Goal: Information Seeking & Learning: Check status

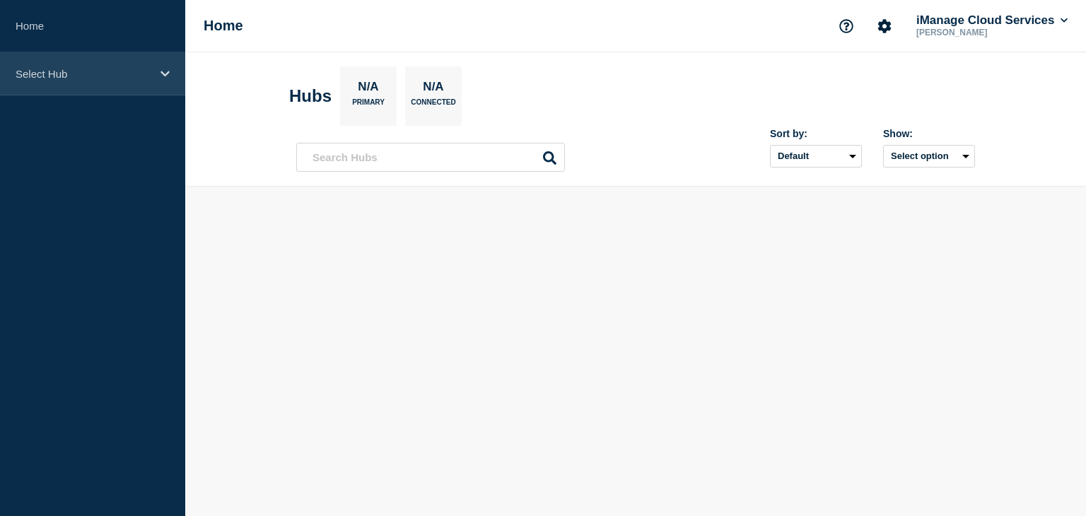
click at [156, 68] on div "Select Hub" at bounding box center [92, 73] width 185 height 43
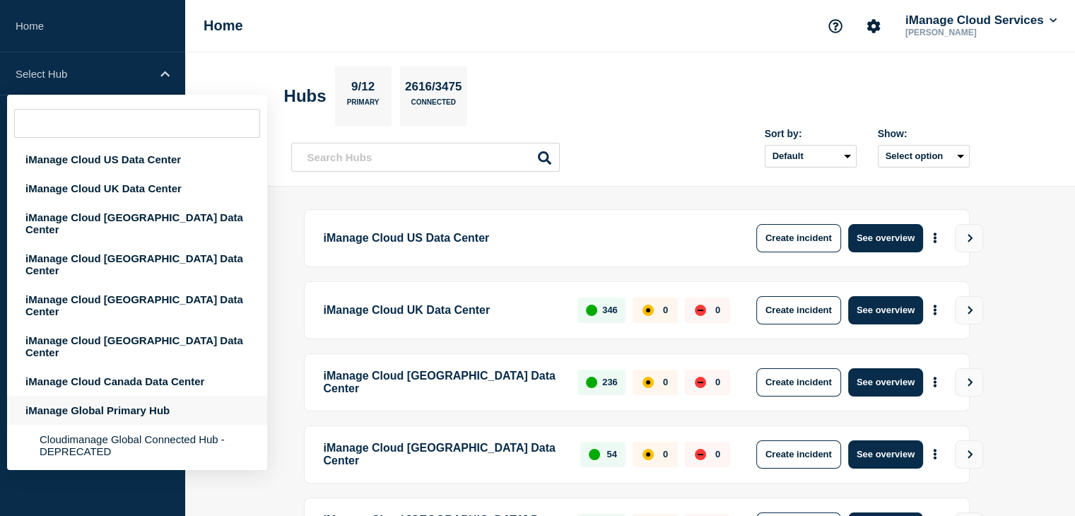
click at [113, 396] on div "iManage Global Primary Hub" at bounding box center [137, 410] width 260 height 29
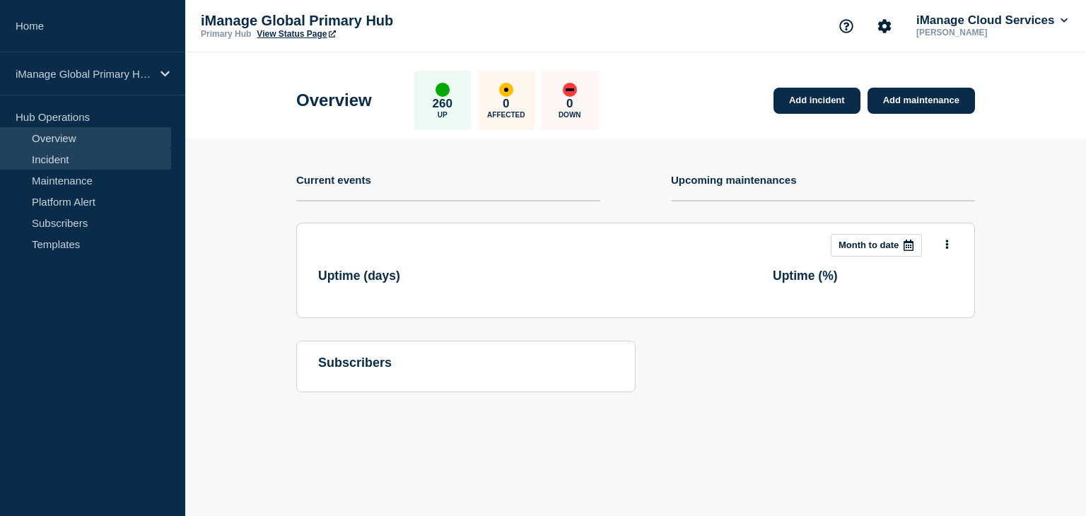
click at [52, 151] on link "Incident" at bounding box center [85, 158] width 171 height 21
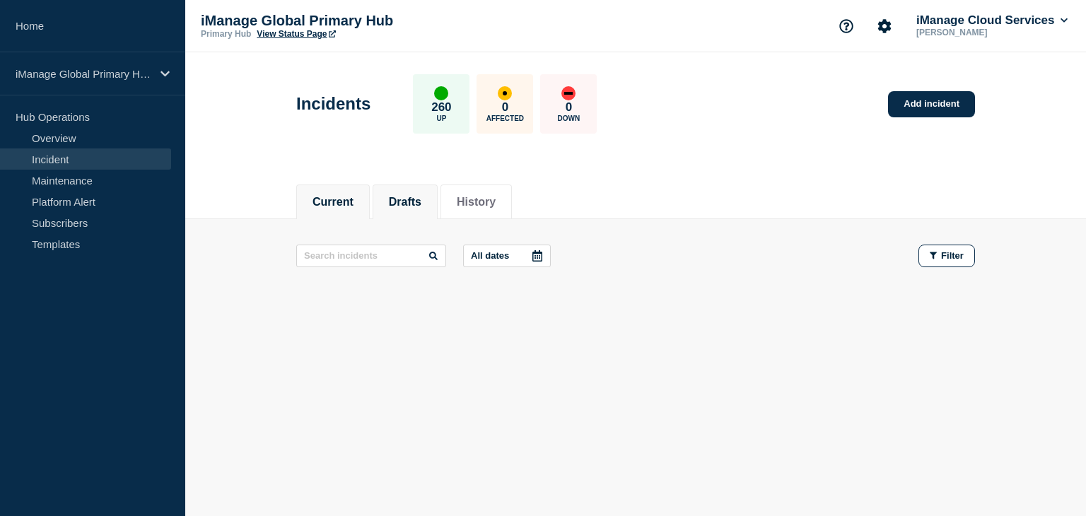
click at [403, 204] on button "Drafts" at bounding box center [405, 202] width 33 height 13
click at [324, 203] on button "Current" at bounding box center [332, 202] width 41 height 13
click at [61, 147] on link "Overview" at bounding box center [85, 137] width 171 height 21
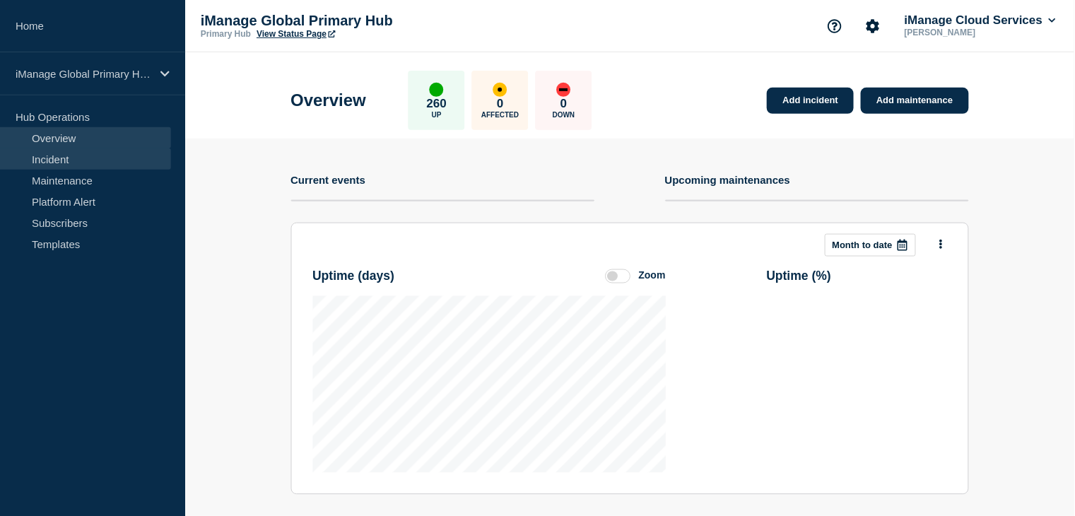
click at [57, 156] on link "Incident" at bounding box center [85, 158] width 171 height 21
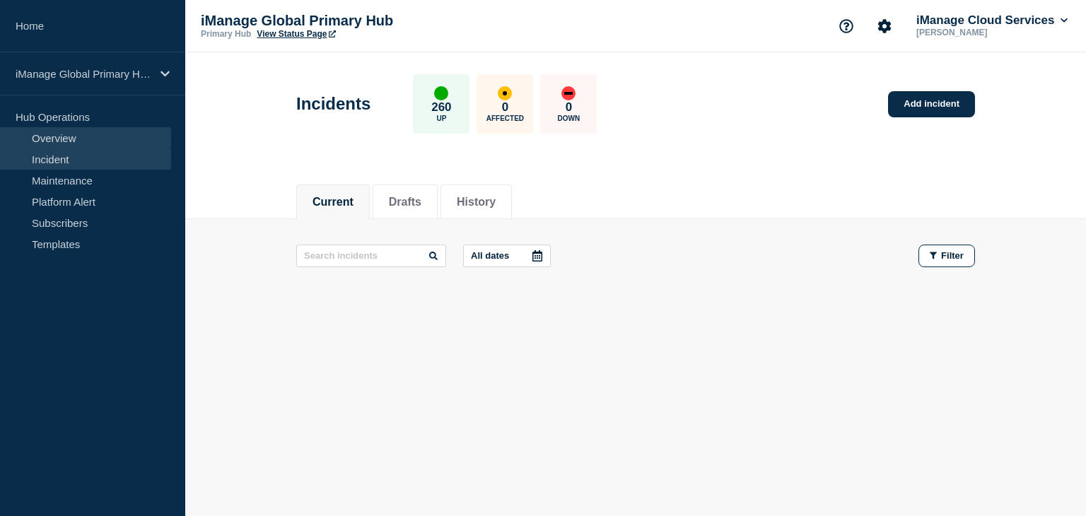
click at [48, 141] on link "Overview" at bounding box center [85, 137] width 171 height 21
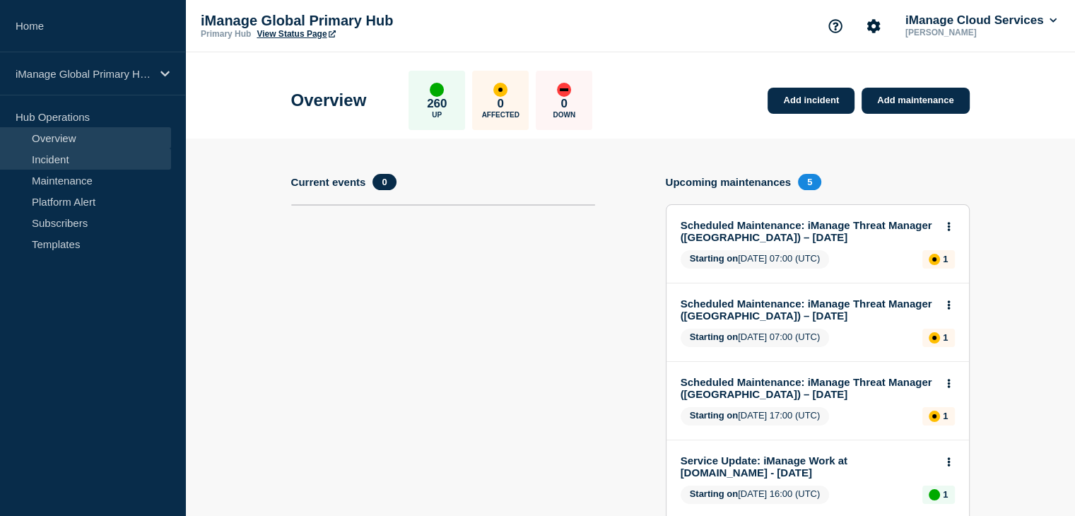
click at [48, 159] on link "Incident" at bounding box center [85, 158] width 171 height 21
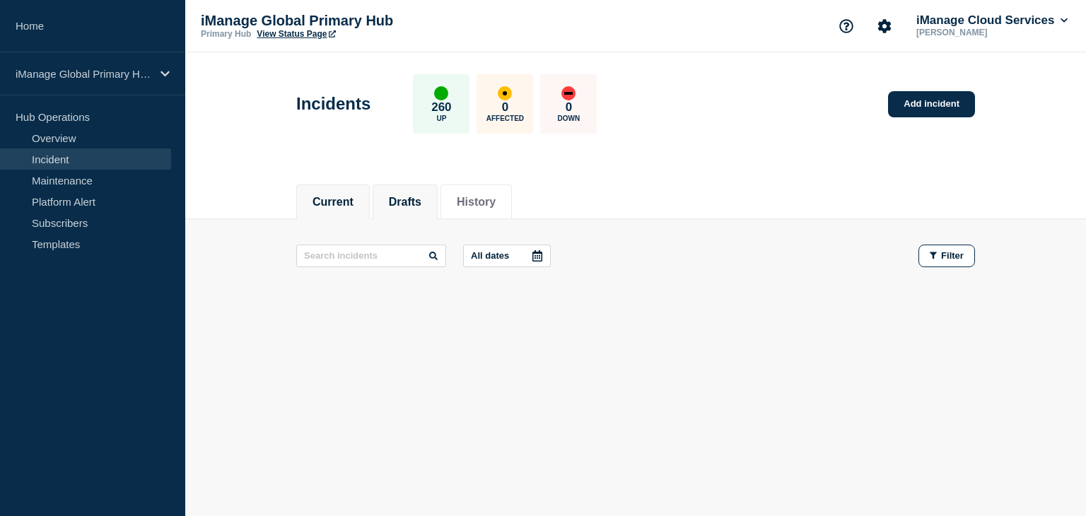
click at [390, 193] on li "Drafts" at bounding box center [405, 202] width 65 height 35
click at [329, 197] on button "Current" at bounding box center [332, 202] width 41 height 13
click at [512, 204] on li "History" at bounding box center [475, 202] width 71 height 35
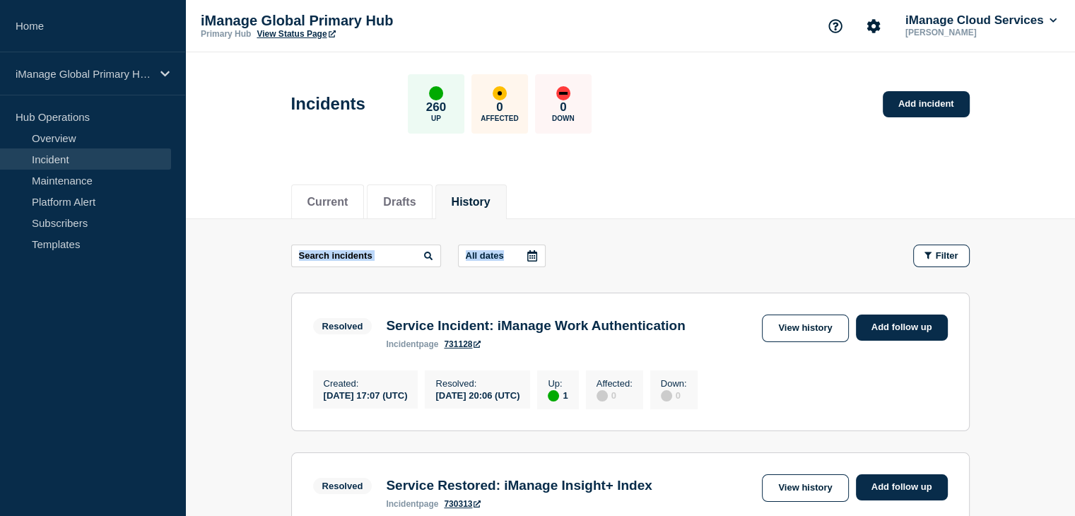
drag, startPoint x: 638, startPoint y: 216, endPoint x: 642, endPoint y: 223, distance: 8.9
click at [626, 218] on div "Current Drafts History" at bounding box center [630, 194] width 679 height 48
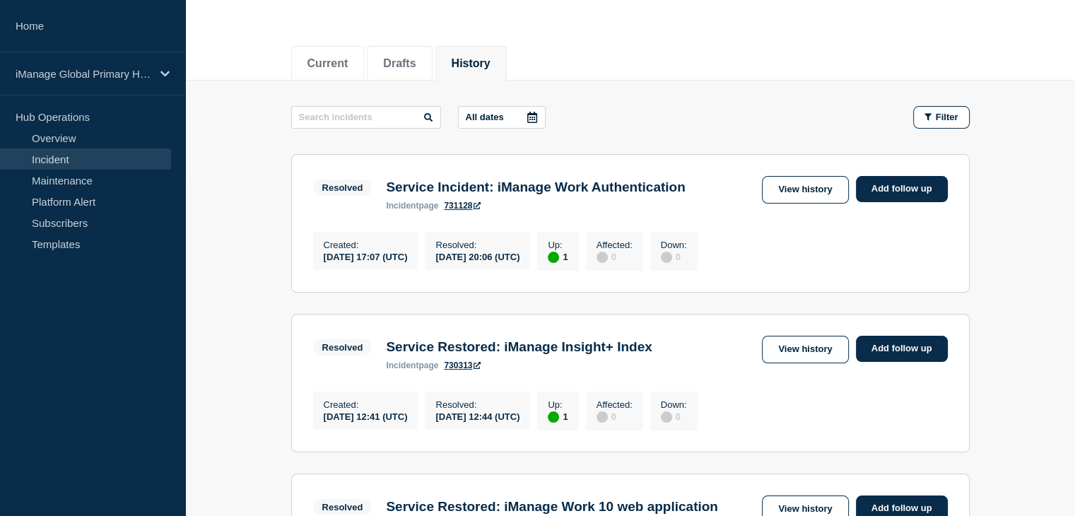
scroll to position [141, 0]
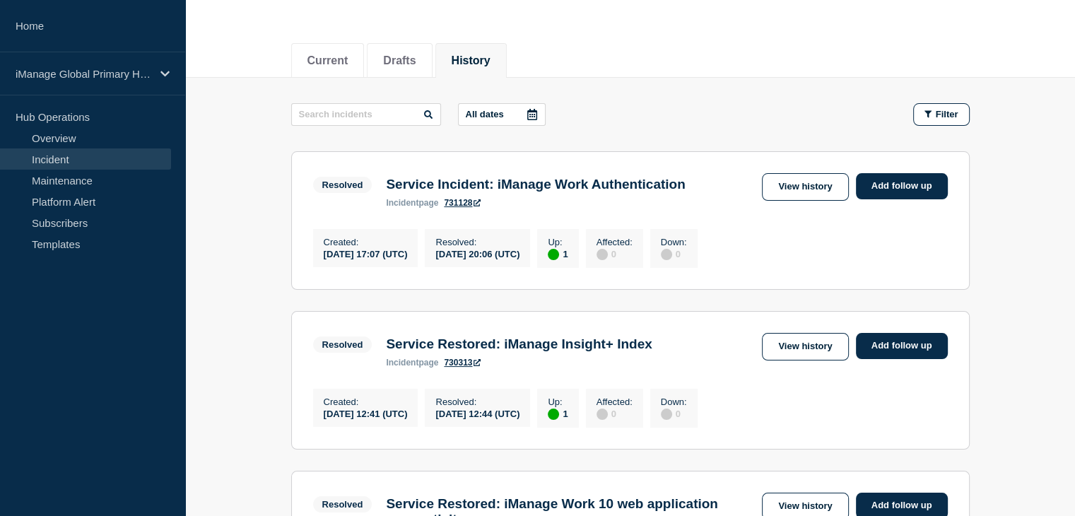
drag, startPoint x: 240, startPoint y: 216, endPoint x: 230, endPoint y: 215, distance: 9.2
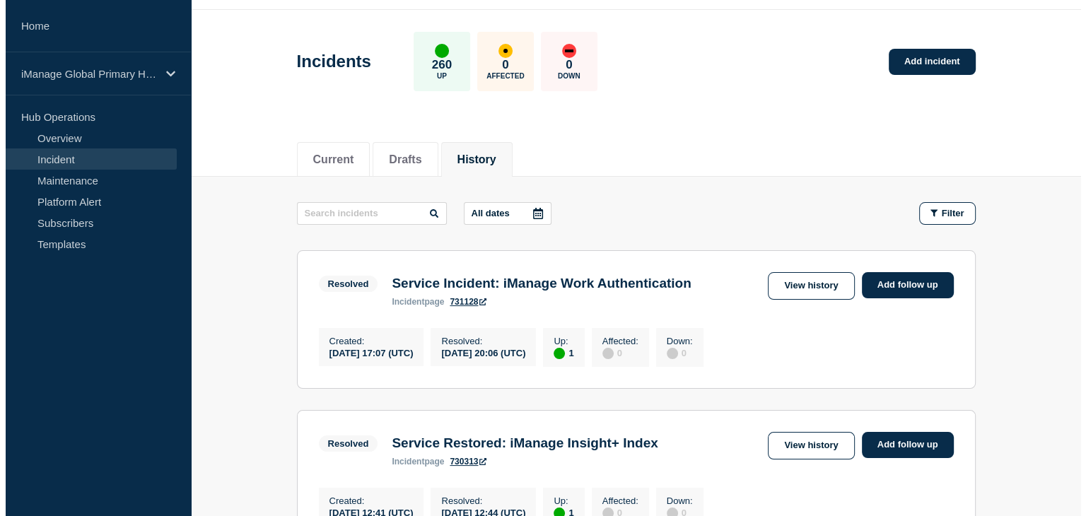
scroll to position [0, 0]
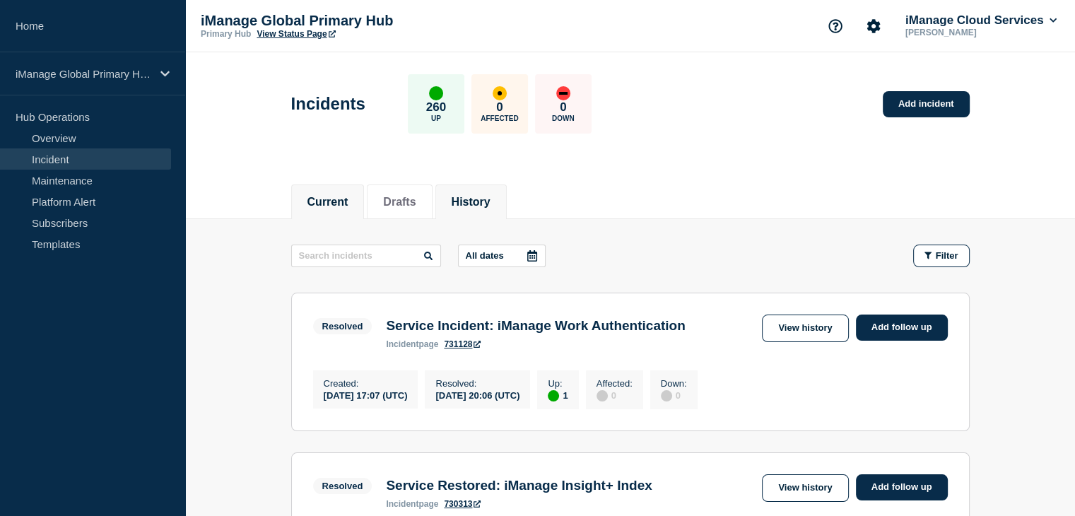
click at [339, 202] on button "Current" at bounding box center [328, 202] width 41 height 13
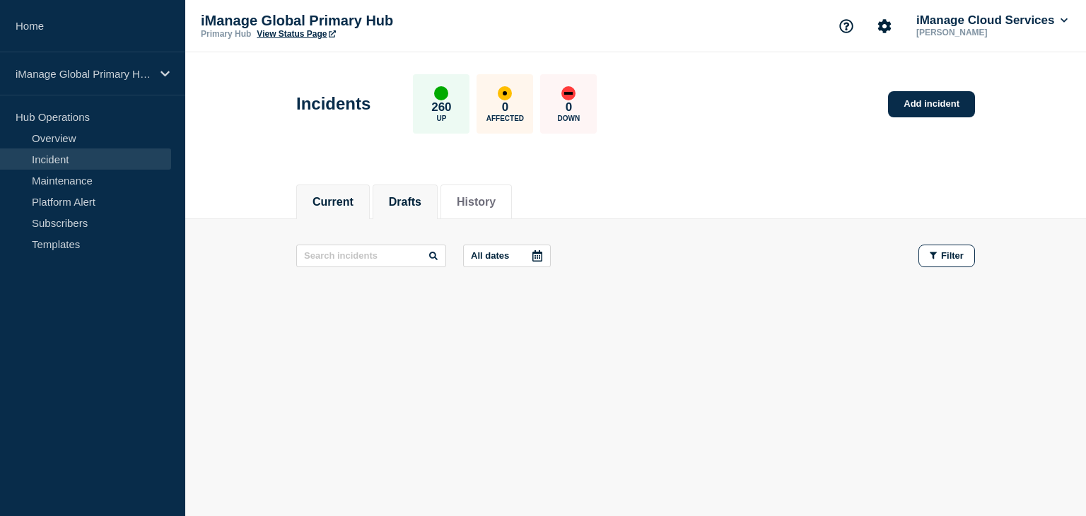
click at [397, 196] on button "Drafts" at bounding box center [405, 202] width 33 height 13
click at [337, 199] on button "Current" at bounding box center [332, 202] width 41 height 13
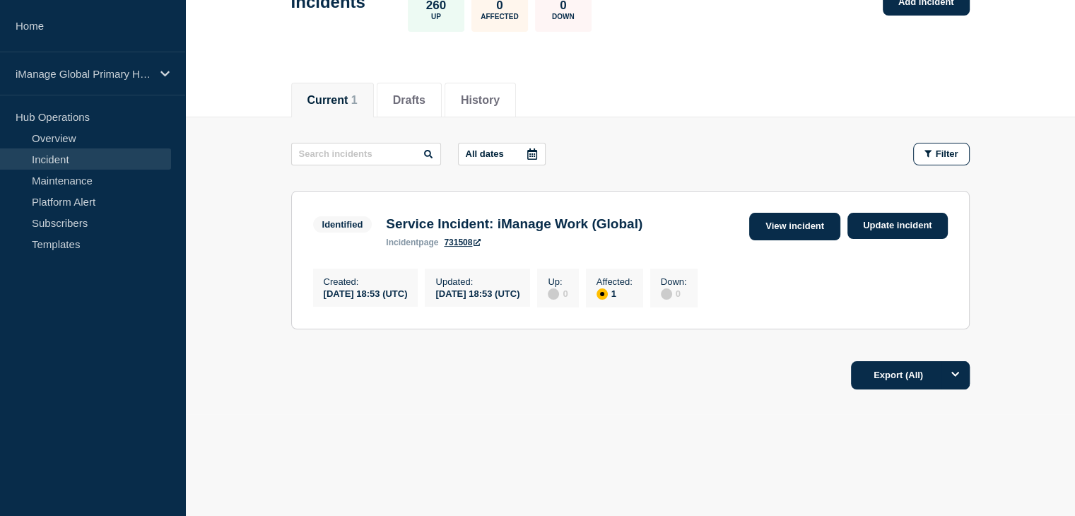
scroll to position [107, 0]
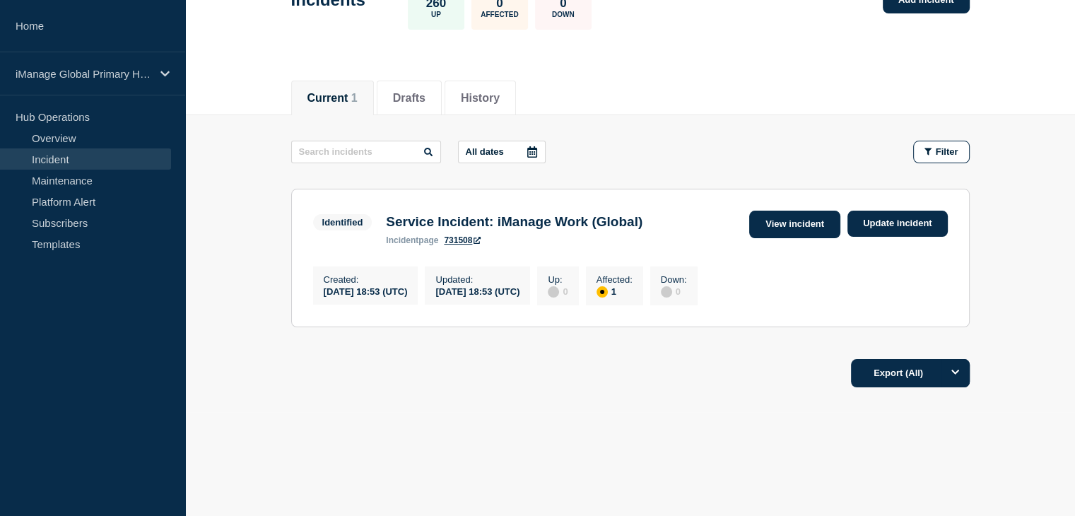
click at [793, 226] on link "View incident" at bounding box center [794, 225] width 91 height 28
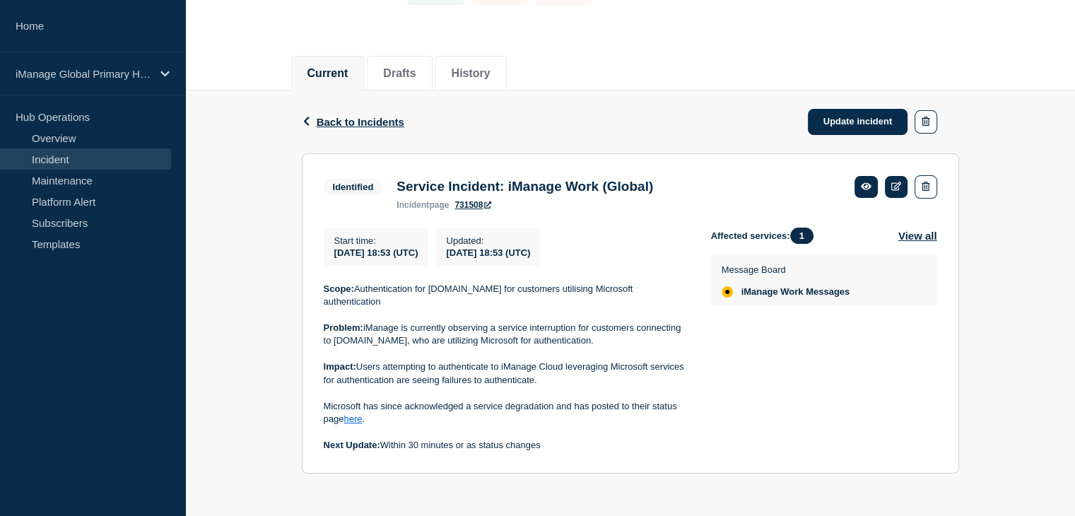
scroll to position [134, 0]
click at [462, 203] on link "731508" at bounding box center [473, 205] width 37 height 10
